Goal: Transaction & Acquisition: Purchase product/service

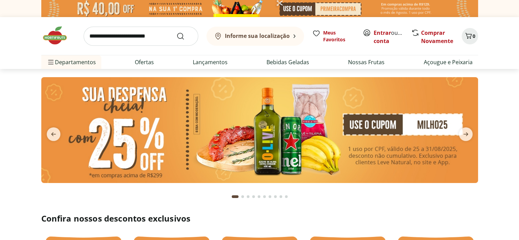
click at [110, 36] on input "search" at bounding box center [141, 36] width 115 height 19
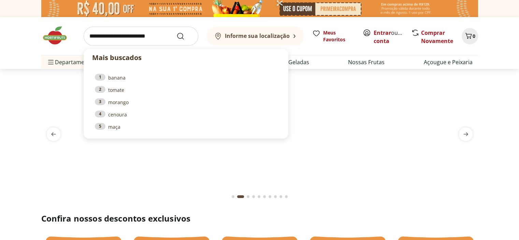
click at [13, 98] on section at bounding box center [259, 137] width 519 height 136
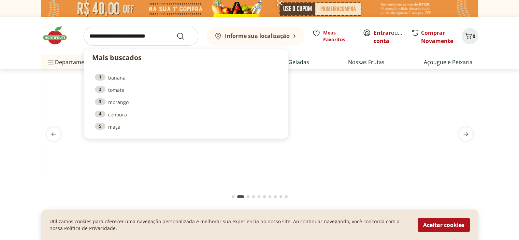
click at [131, 39] on input "search" at bounding box center [141, 36] width 115 height 19
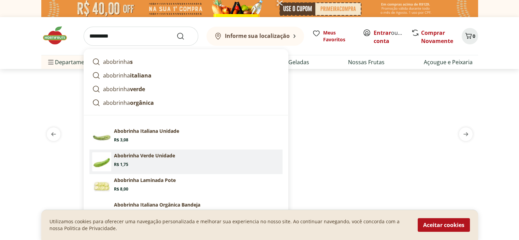
click at [120, 168] on link "Abobrinha Verde Unidade Price: R$ 1,75" at bounding box center [185, 162] width 193 height 25
type input "**********"
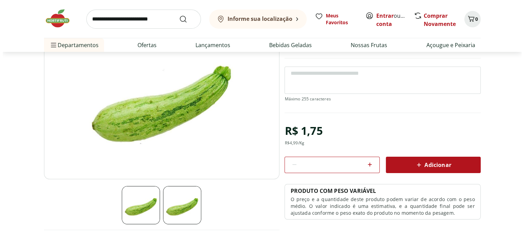
scroll to position [90, 0]
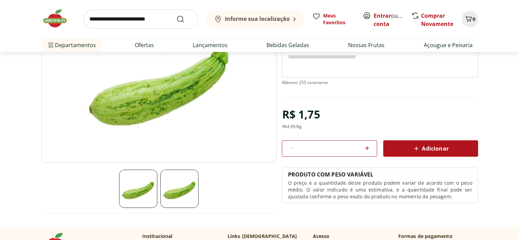
click at [365, 146] on icon at bounding box center [367, 148] width 8 height 8
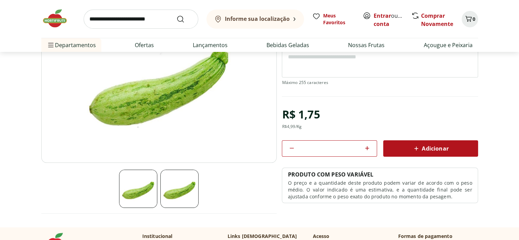
type input "*"
click at [418, 142] on div "Adicionar" at bounding box center [431, 148] width 84 height 12
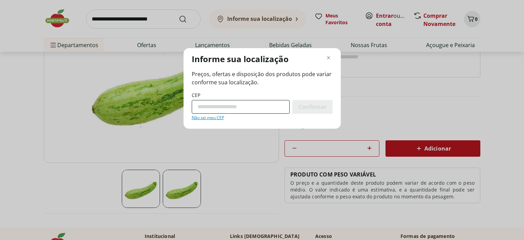
click at [235, 109] on input "CEP" at bounding box center [241, 107] width 98 height 14
type input "*********"
click at [325, 105] on span "Confirmar" at bounding box center [313, 106] width 28 height 5
